Goal: Information Seeking & Learning: Learn about a topic

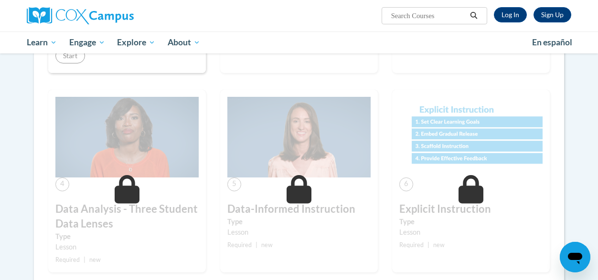
scroll to position [365, 0]
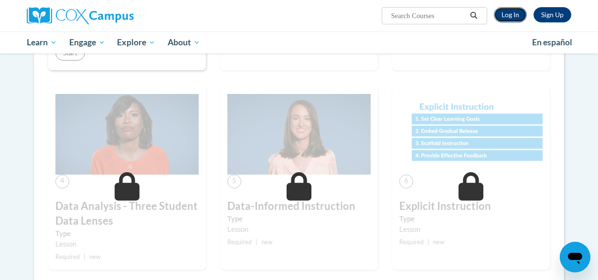
click at [513, 19] on link "Log In" at bounding box center [510, 14] width 33 height 15
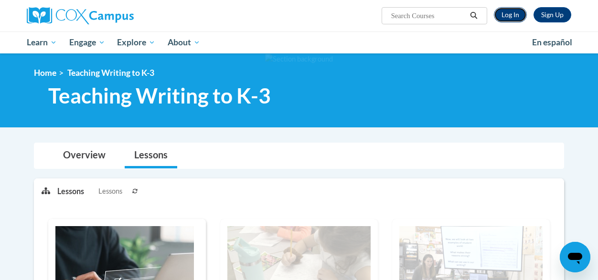
click at [512, 14] on link "Log In" at bounding box center [510, 14] width 33 height 15
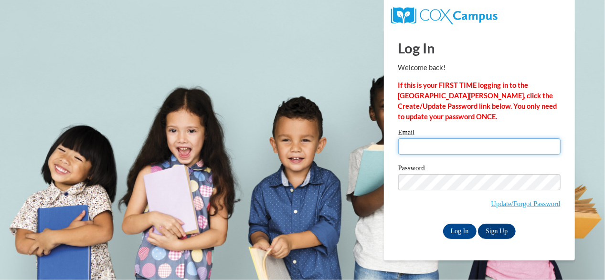
click at [448, 148] on input "Email" at bounding box center [479, 147] width 162 height 16
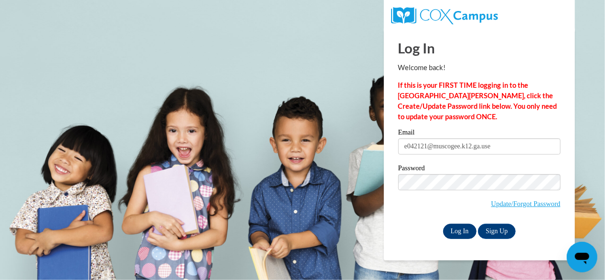
type input "e042121@muscogee.k12.ga.us"
click at [460, 231] on input "Log In" at bounding box center [459, 231] width 33 height 15
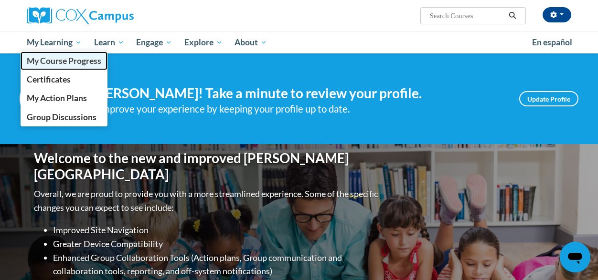
click at [61, 60] on span "My Course Progress" at bounding box center [64, 61] width 75 height 10
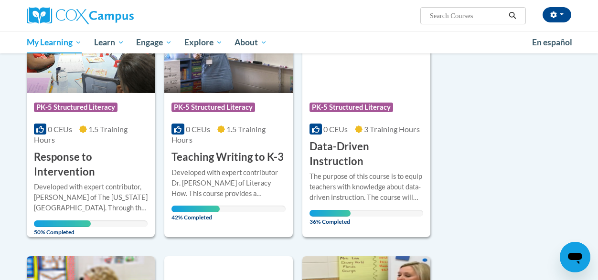
scroll to position [203, 0]
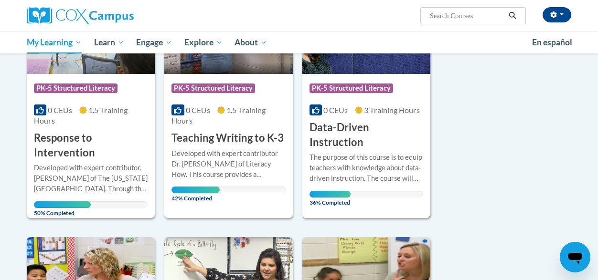
click at [321, 150] on div "More Info Open The purpose of this course is to equip teachers with knowledge a…" at bounding box center [366, 177] width 128 height 55
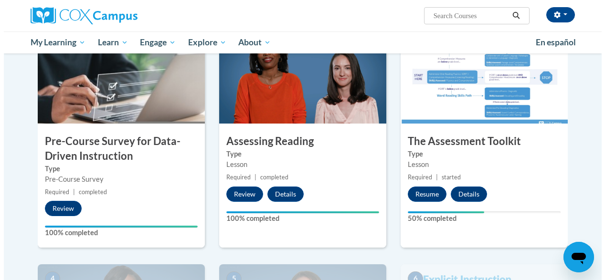
scroll to position [221, 0]
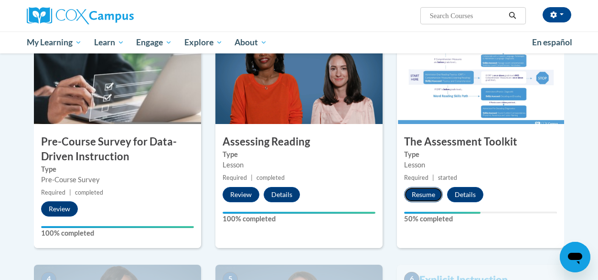
click at [418, 194] on button "Resume" at bounding box center [423, 194] width 39 height 15
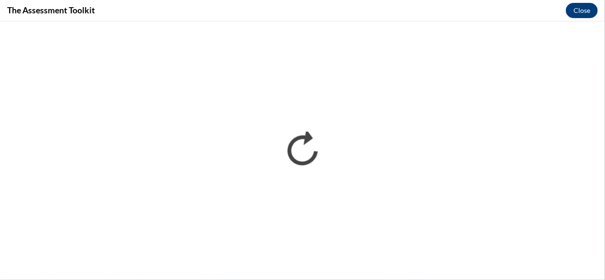
scroll to position [0, 0]
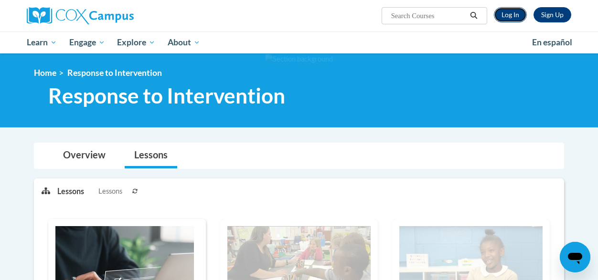
click at [499, 13] on link "Log In" at bounding box center [510, 14] width 33 height 15
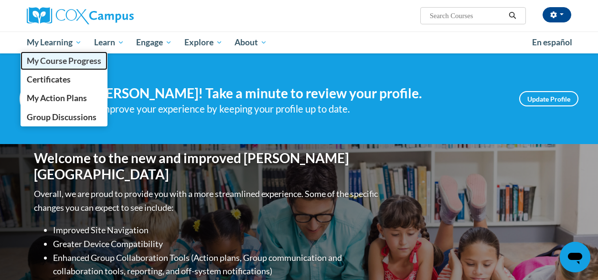
click at [67, 64] on span "My Course Progress" at bounding box center [64, 61] width 75 height 10
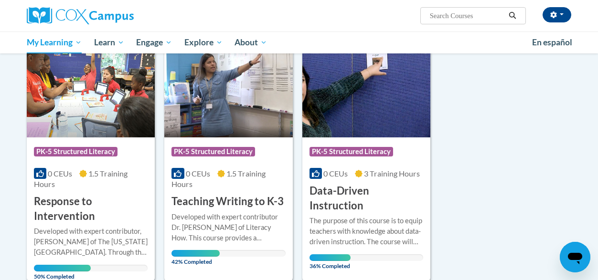
scroll to position [210, 0]
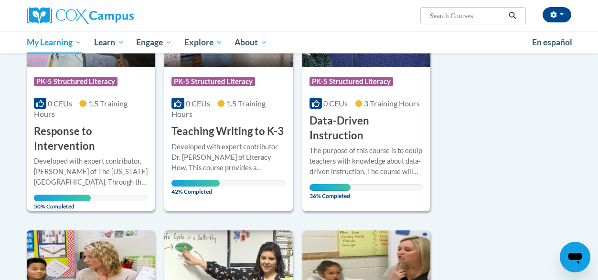
click at [90, 146] on h3 "Response to Intervention" at bounding box center [91, 139] width 114 height 30
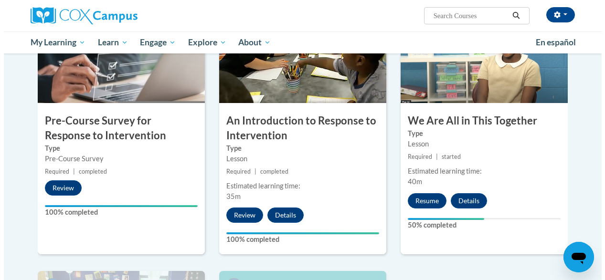
scroll to position [268, 0]
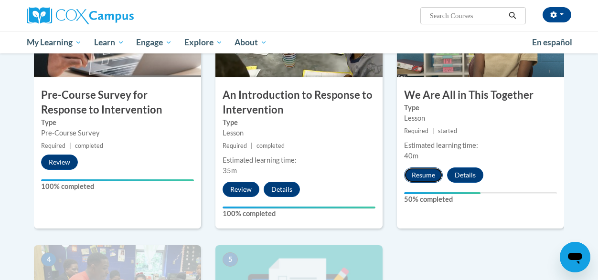
click at [422, 170] on button "Resume" at bounding box center [423, 175] width 39 height 15
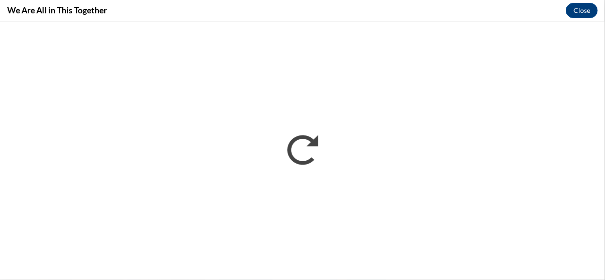
scroll to position [0, 0]
